Goal: Information Seeking & Learning: Learn about a topic

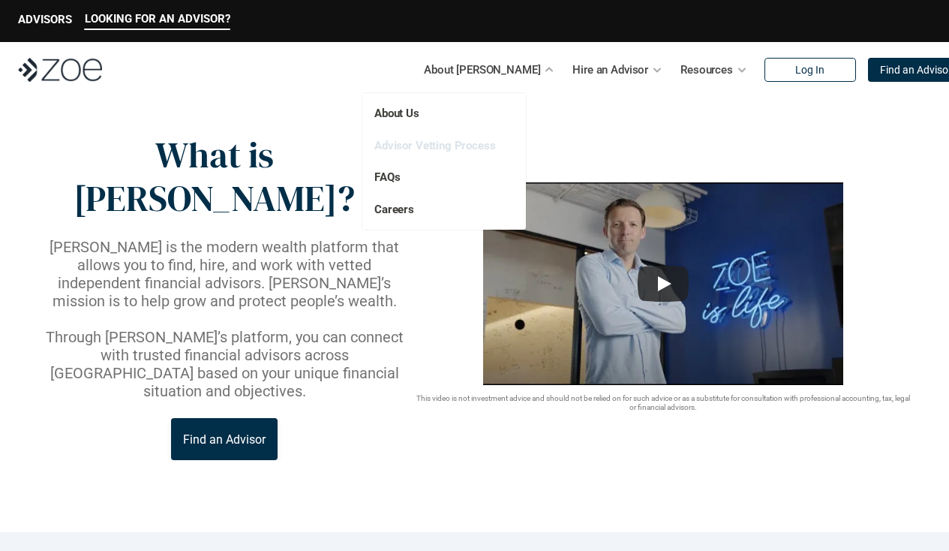
click at [424, 144] on link "Advisor Vetting Process" at bounding box center [435, 146] width 122 height 14
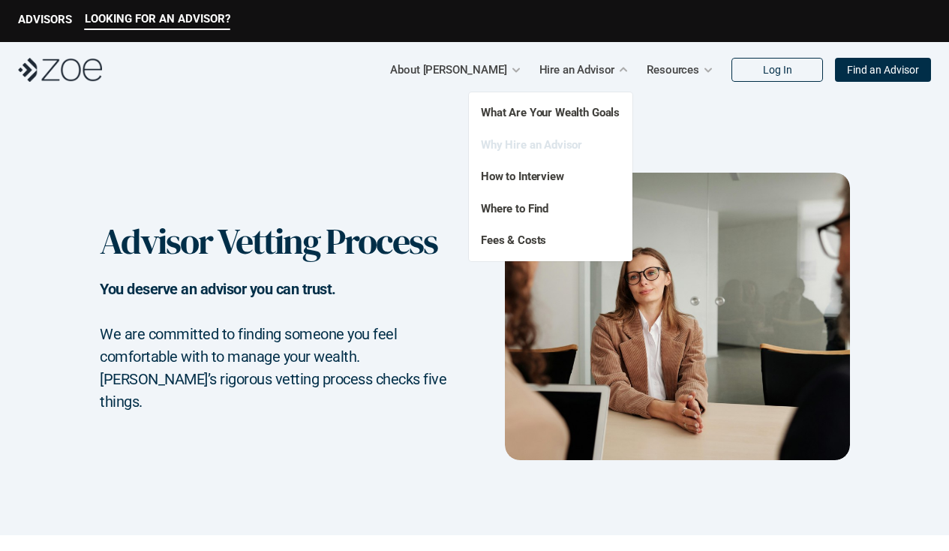
click at [536, 147] on link "Why Hire an Advisor" at bounding box center [531, 145] width 101 height 14
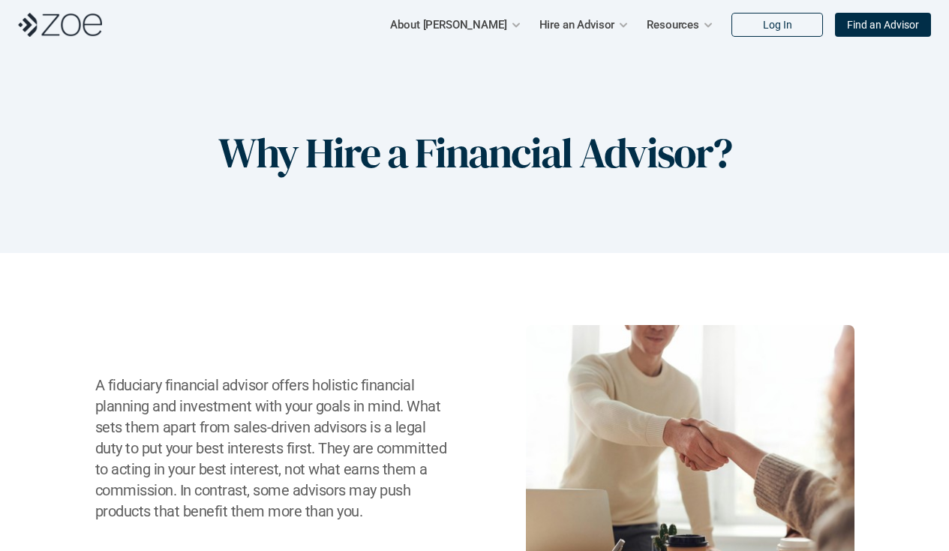
scroll to position [2, 0]
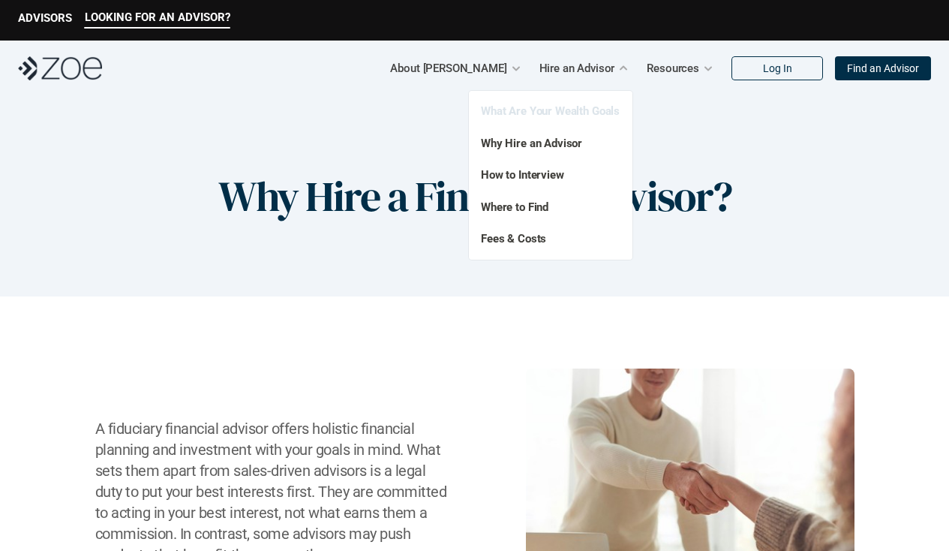
click at [561, 109] on link "What Are Your Wealth Goals" at bounding box center [550, 111] width 139 height 14
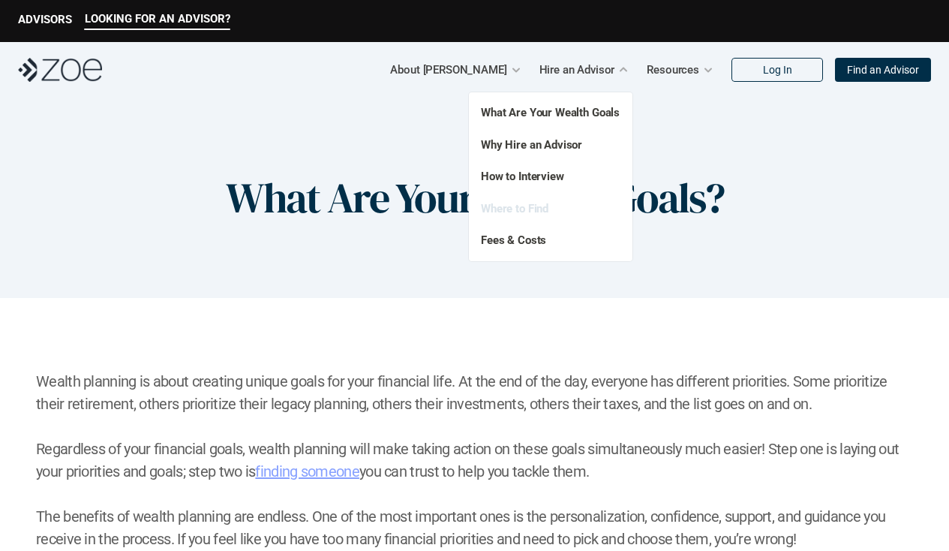
click at [535, 205] on link "Where to Find" at bounding box center [515, 209] width 68 height 14
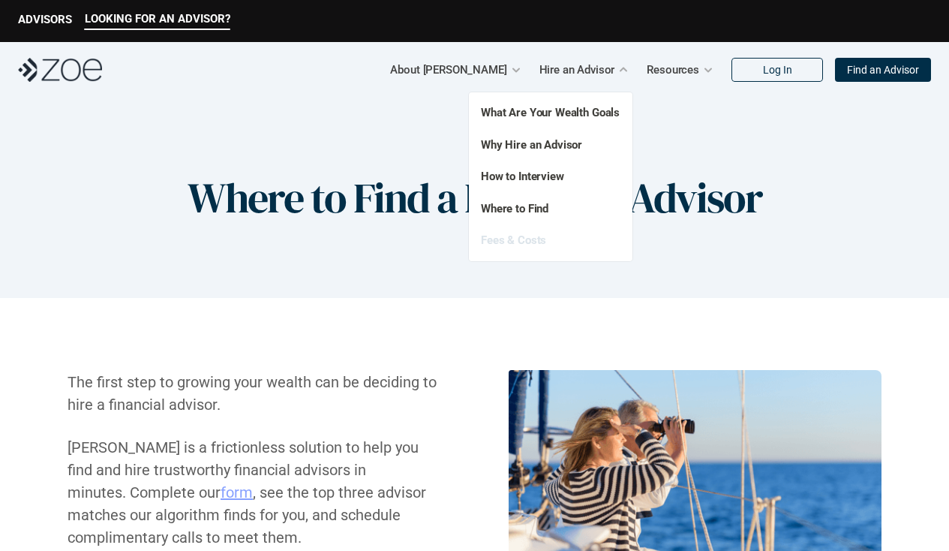
click at [526, 245] on link "Fees & Costs" at bounding box center [513, 240] width 65 height 14
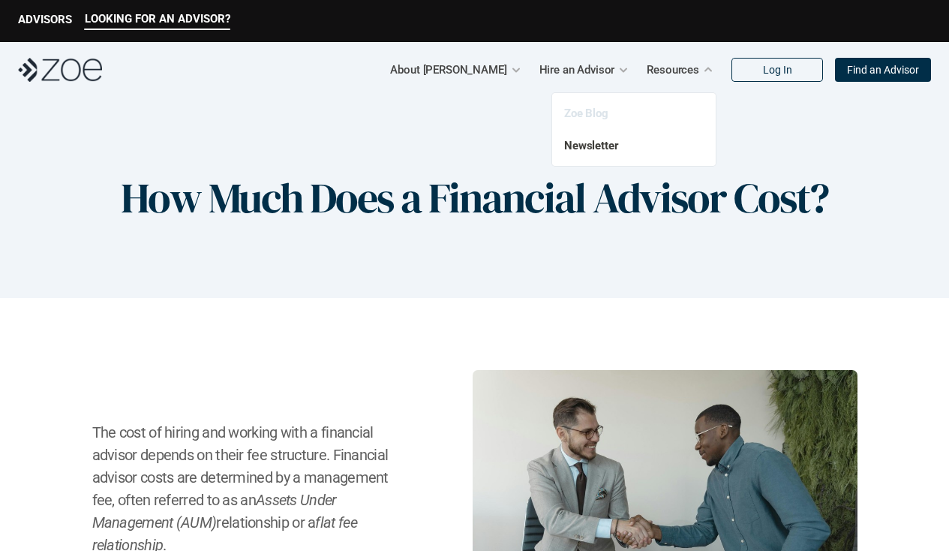
click at [590, 118] on link "Zoe Blog" at bounding box center [586, 114] width 44 height 14
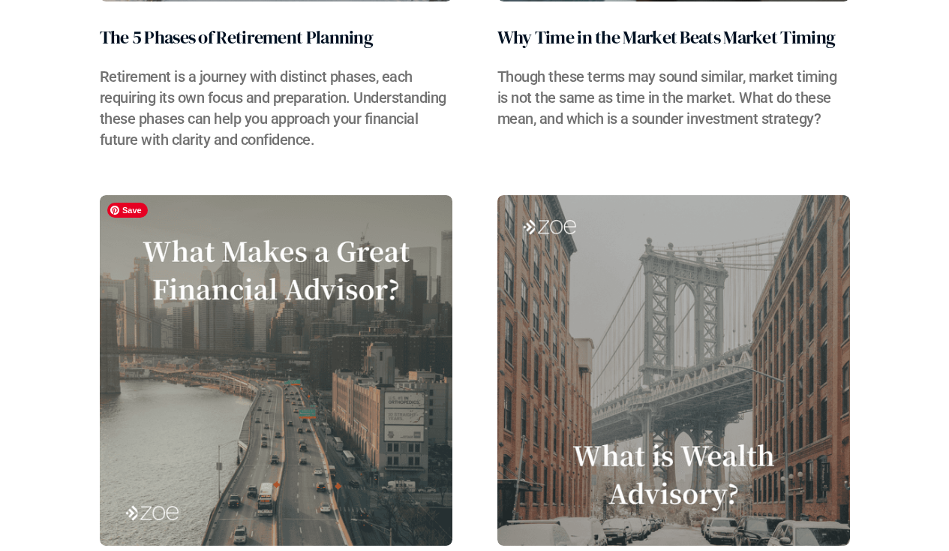
scroll to position [2037, 0]
